Goal: Navigation & Orientation: Find specific page/section

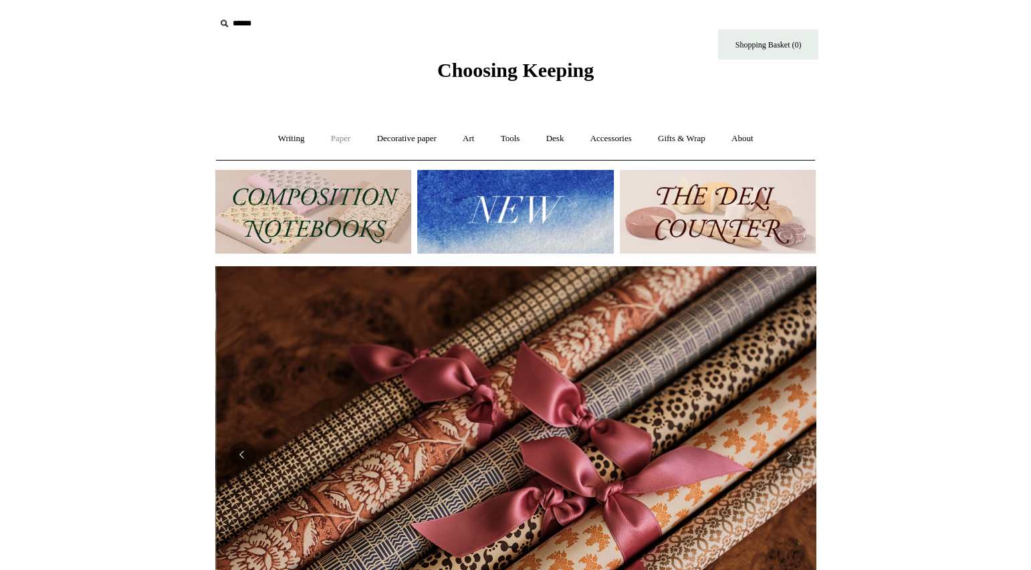
scroll to position [0, 1201]
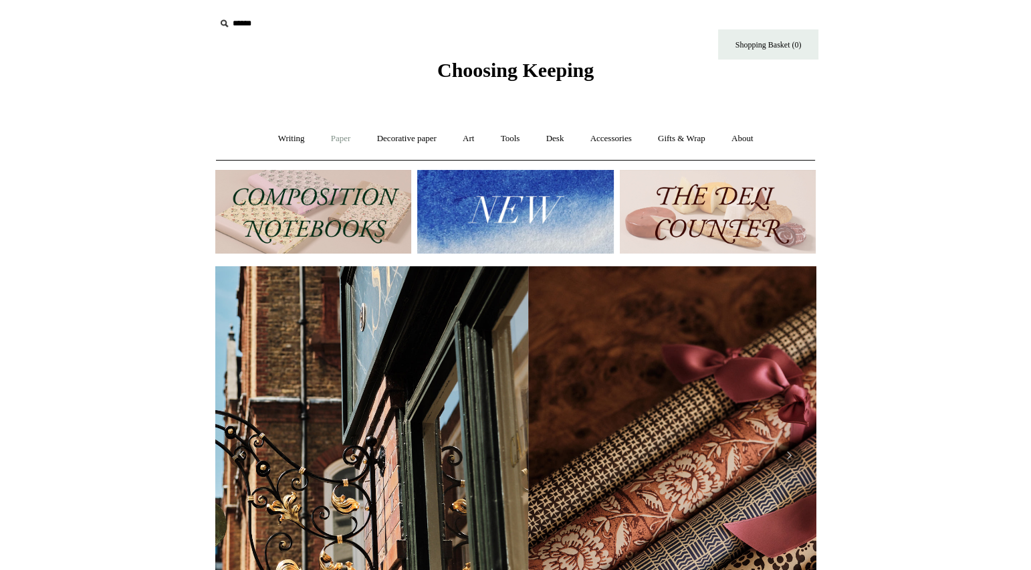
click at [326, 138] on link "Paper +" at bounding box center [341, 138] width 44 height 35
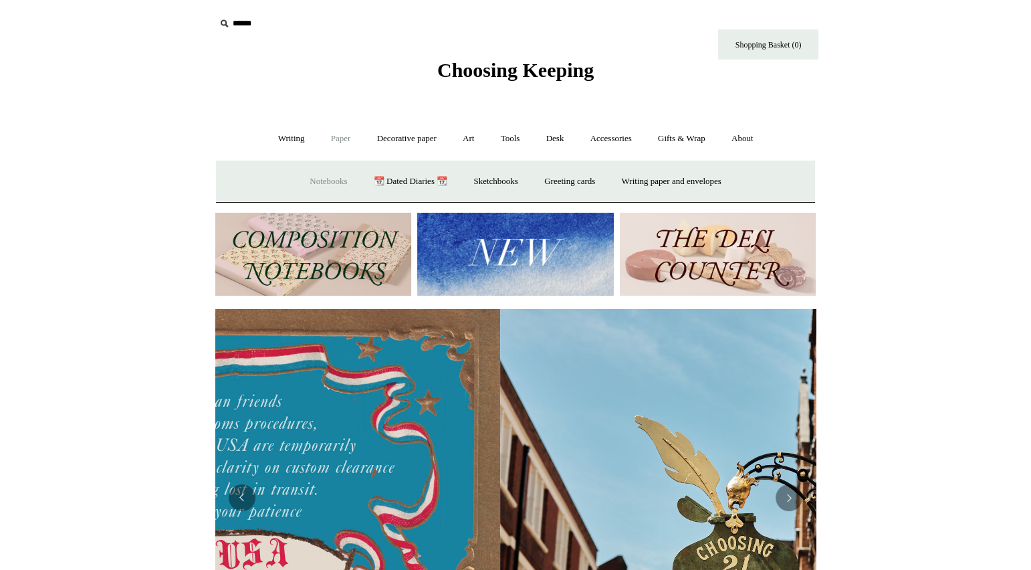
click at [316, 179] on link "Notebooks +" at bounding box center [329, 181] width 62 height 35
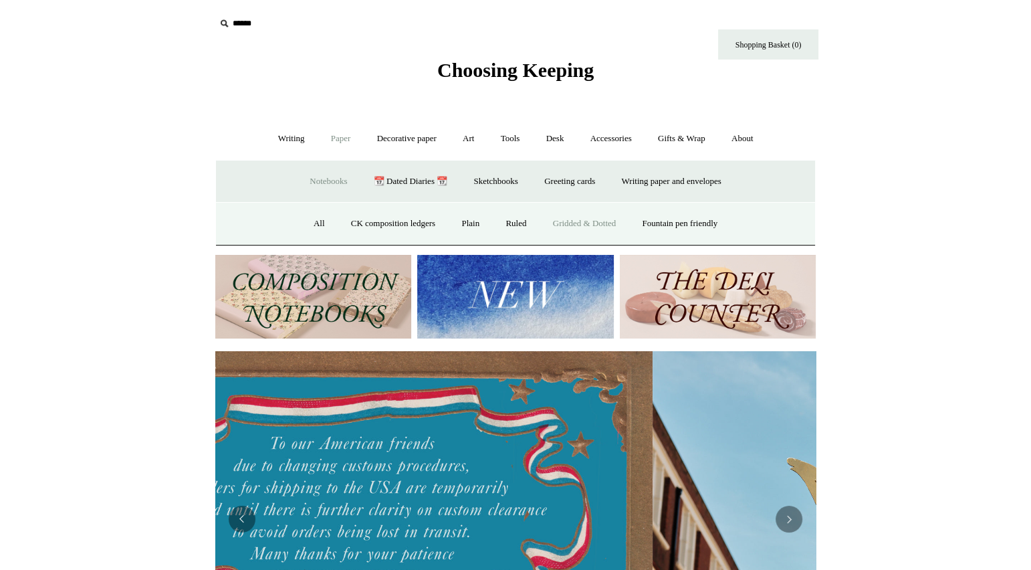
scroll to position [0, 483]
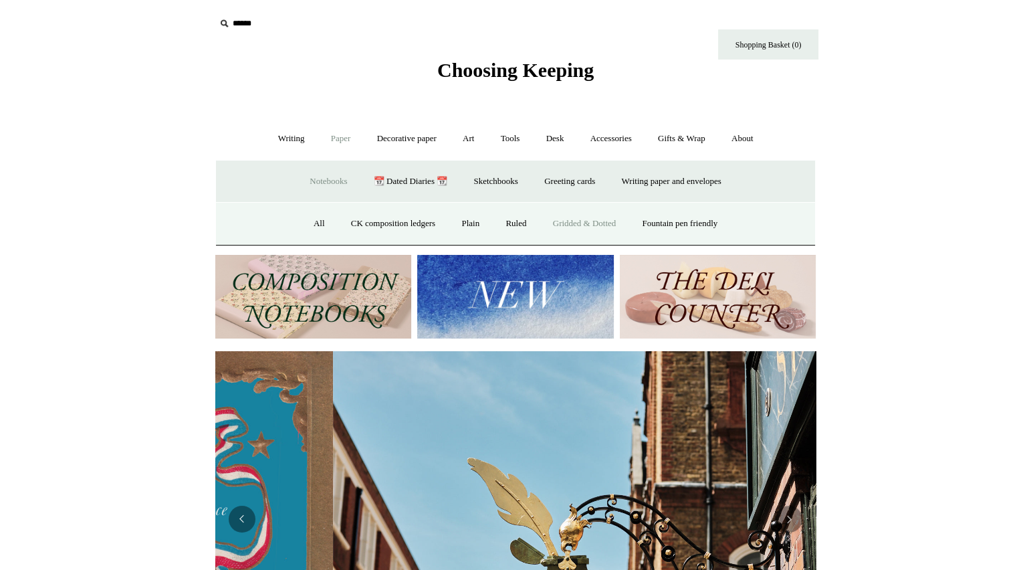
click at [578, 223] on link "Gridded & Dotted" at bounding box center [585, 223] width 88 height 35
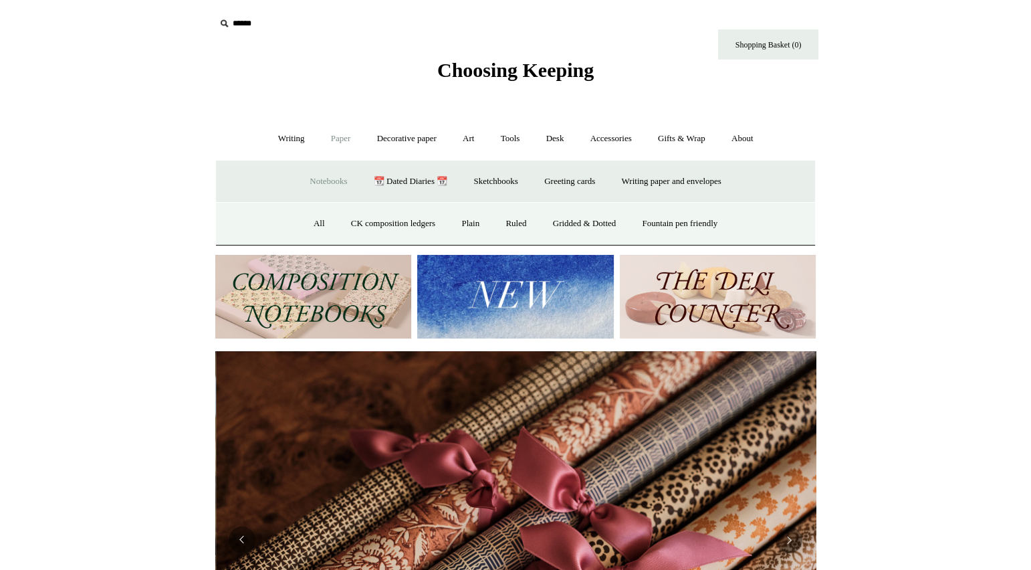
scroll to position [0, 1201]
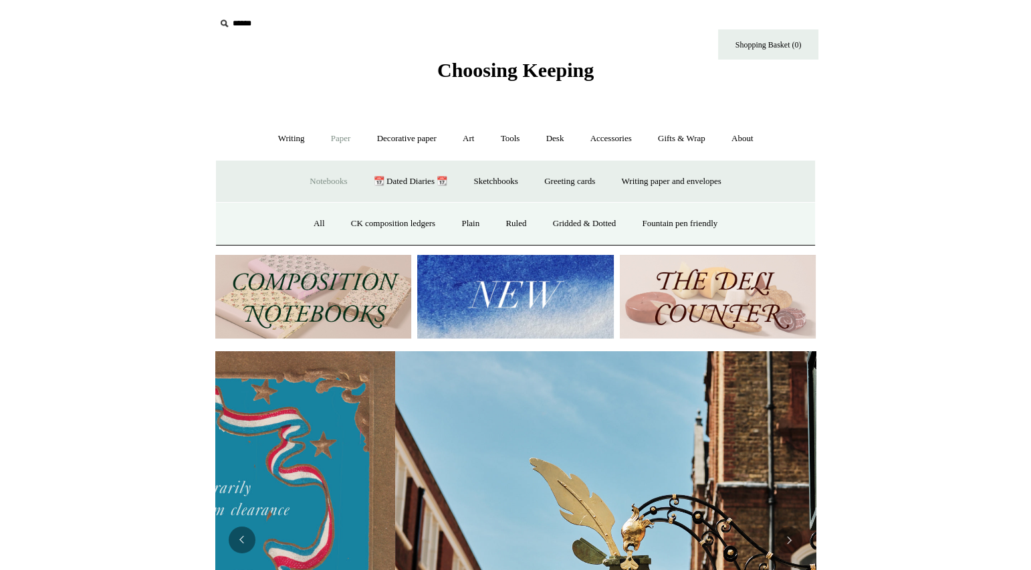
drag, startPoint x: 80, startPoint y: 136, endPoint x: 74, endPoint y: 156, distance: 21.1
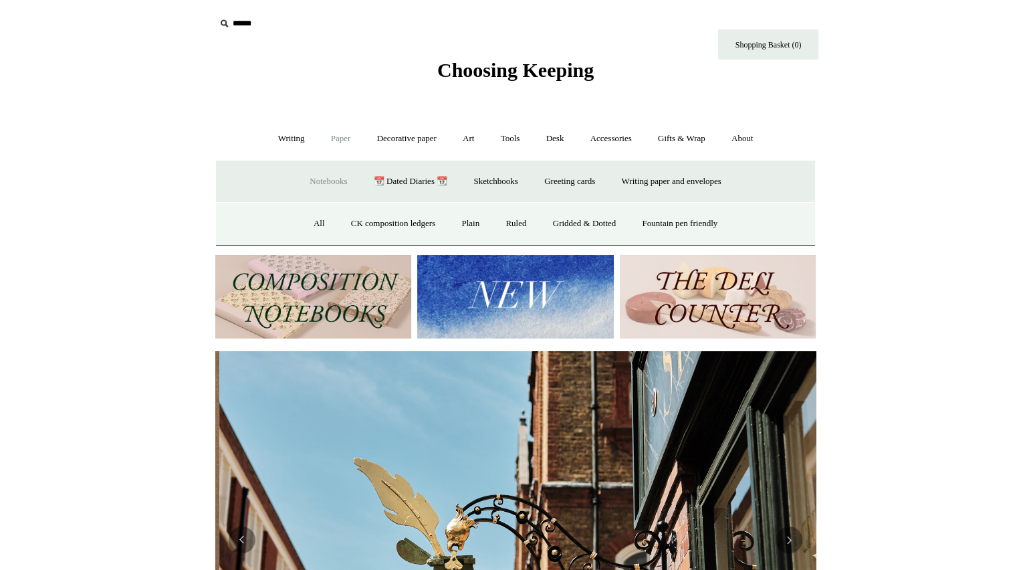
scroll to position [0, 600]
